Goal: Information Seeking & Learning: Learn about a topic

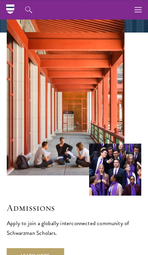
click at [137, 13] on icon "button" at bounding box center [137, 9] width 7 height 19
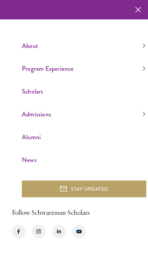
scroll to position [28, 0]
click at [135, 12] on icon "button" at bounding box center [138, 9] width 6 height 19
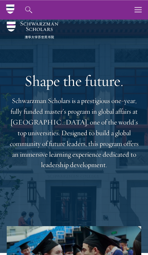
scroll to position [0, 0]
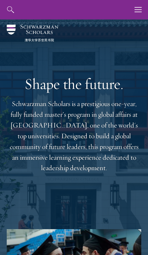
click at [136, 11] on icon "button" at bounding box center [137, 9] width 7 height 19
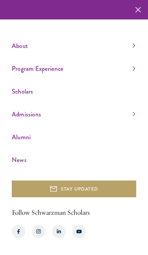
scroll to position [28, 0]
click at [83, 113] on link "Admissions" at bounding box center [73, 114] width 123 height 11
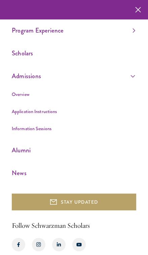
click at [39, 95] on li "Overview" at bounding box center [73, 94] width 123 height 8
click at [24, 93] on link "Overview" at bounding box center [21, 94] width 18 height 7
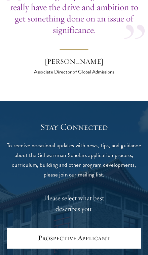
scroll to position [2271, 0]
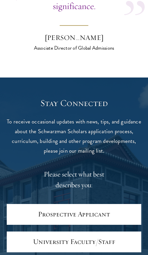
click at [90, 204] on link "Prospective Applicant" at bounding box center [74, 214] width 134 height 21
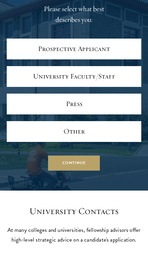
click at [87, 155] on button "Continue" at bounding box center [74, 162] width 52 height 15
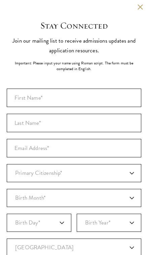
click at [139, 8] on button at bounding box center [140, 7] width 6 height 6
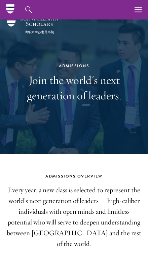
scroll to position [0, 0]
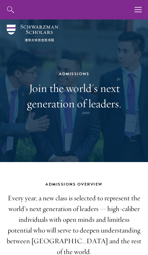
click at [139, 5] on icon "button" at bounding box center [137, 9] width 7 height 19
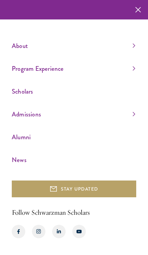
scroll to position [28, 0]
click at [76, 67] on link "Program Experience" at bounding box center [73, 68] width 123 height 11
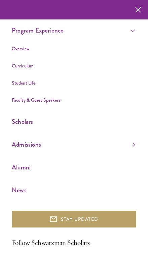
click at [77, 47] on li "Overview" at bounding box center [73, 49] width 123 height 8
click at [26, 51] on link "Overview" at bounding box center [21, 48] width 18 height 7
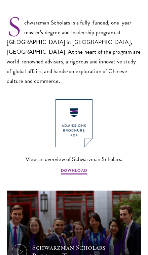
scroll to position [318, 0]
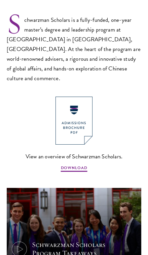
click at [83, 118] on img at bounding box center [73, 121] width 37 height 48
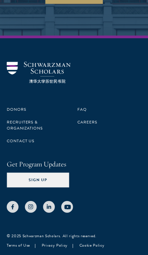
scroll to position [3140, 0]
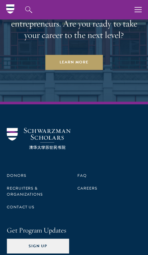
click at [141, 5] on icon "button" at bounding box center [137, 9] width 7 height 19
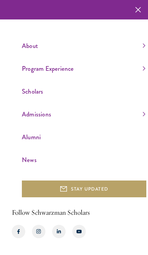
scroll to position [2421, 0]
